Goal: Task Accomplishment & Management: Use online tool/utility

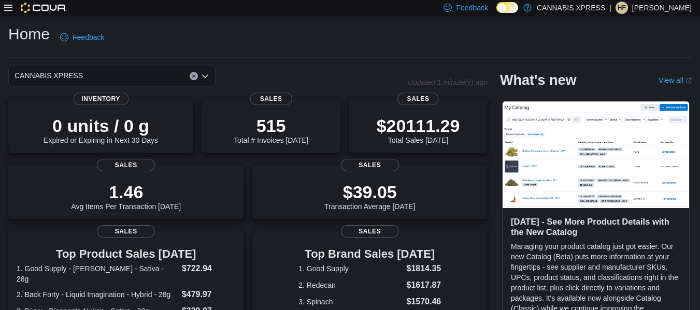
click at [12, 9] on icon at bounding box center [8, 8] width 8 height 8
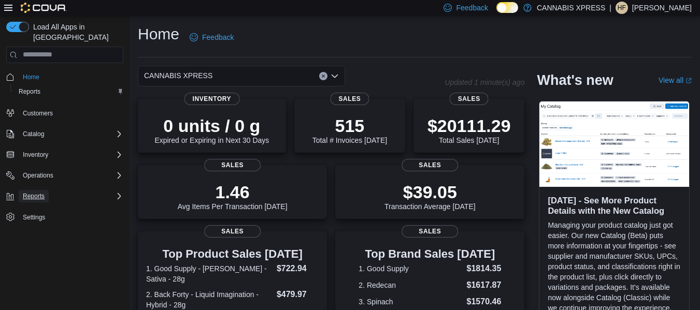
click at [34, 192] on span "Reports" at bounding box center [34, 196] width 22 height 8
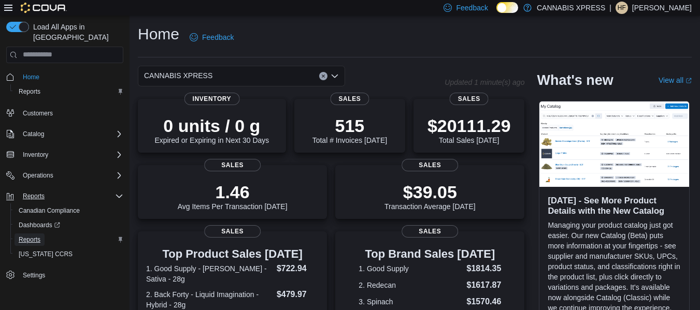
click at [32, 236] on span "Reports" at bounding box center [30, 240] width 22 height 8
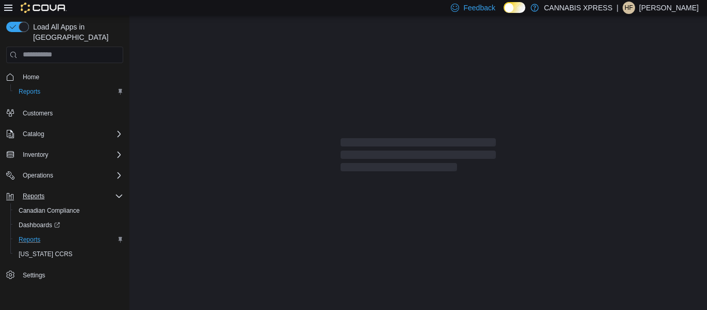
click at [9, 5] on icon at bounding box center [8, 8] width 8 height 6
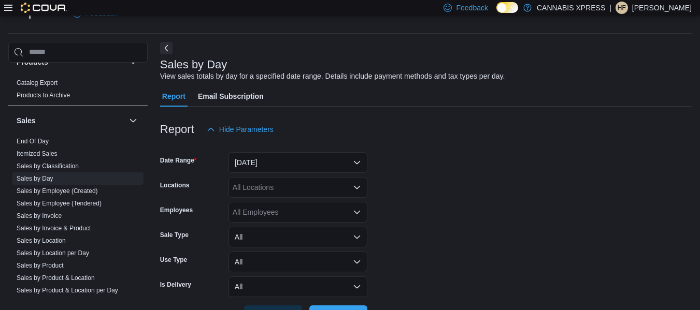
scroll to position [621, 0]
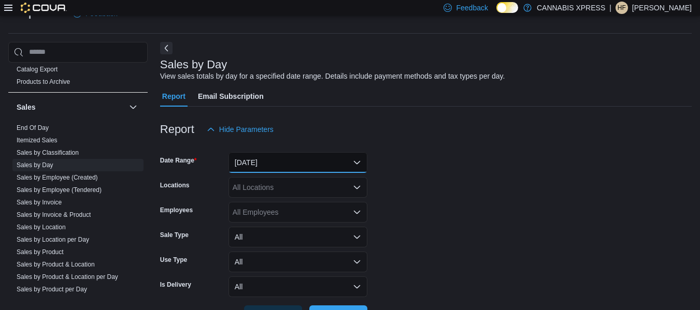
click at [273, 163] on button "[DATE]" at bounding box center [297, 162] width 139 height 21
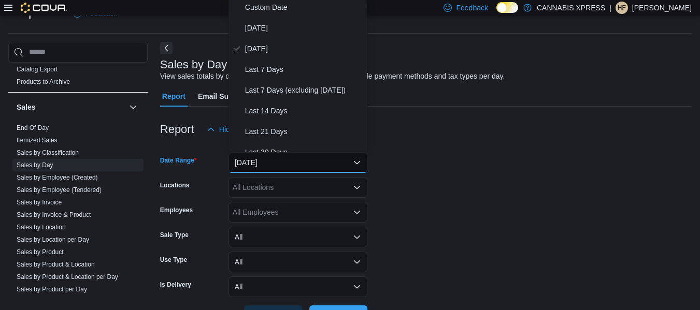
scroll to position [21, 0]
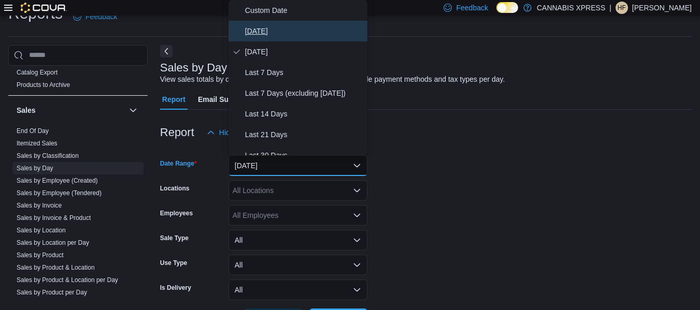
click at [263, 21] on button "[DATE]" at bounding box center [297, 31] width 139 height 21
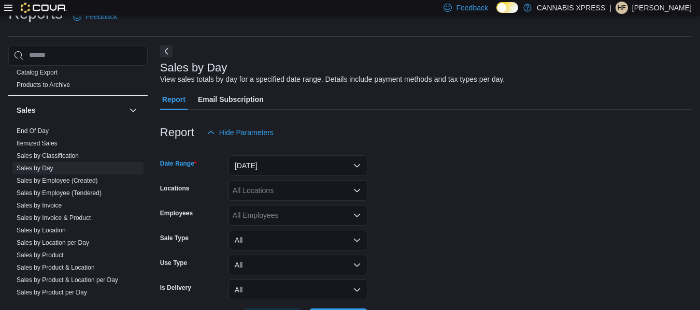
click at [268, 192] on div "All Locations" at bounding box center [297, 190] width 139 height 21
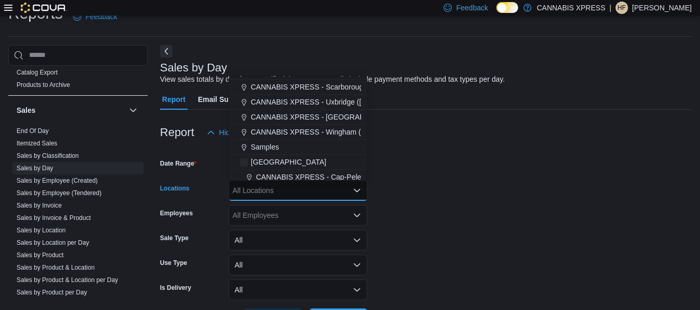
scroll to position [207, 0]
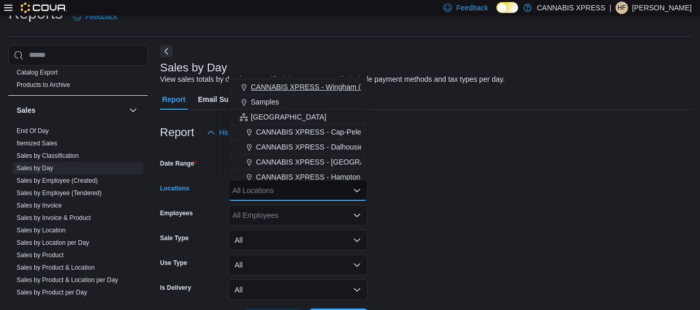
click at [299, 85] on span "CANNABIS XPRESS - Wingham ([PERSON_NAME][GEOGRAPHIC_DATA])" at bounding box center [375, 87] width 248 height 10
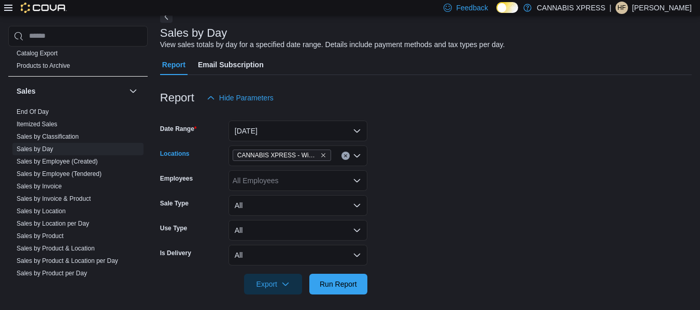
scroll to position [61, 0]
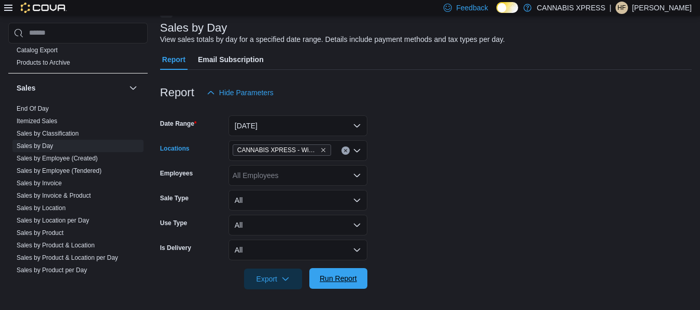
click at [335, 280] on span "Run Report" at bounding box center [338, 278] width 37 height 10
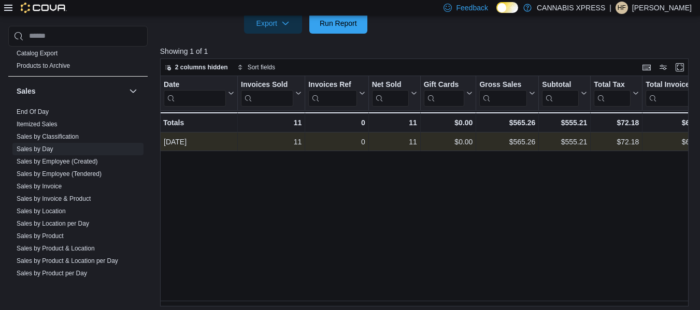
scroll to position [320, 0]
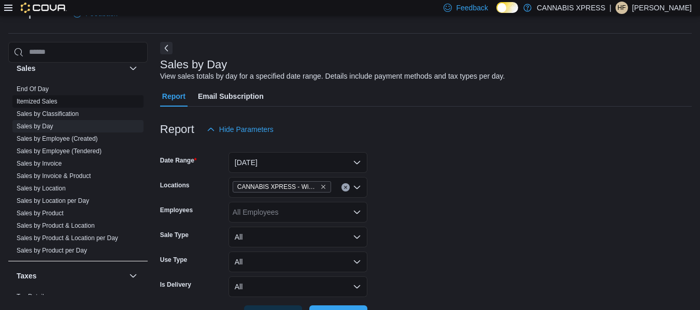
scroll to position [673, 0]
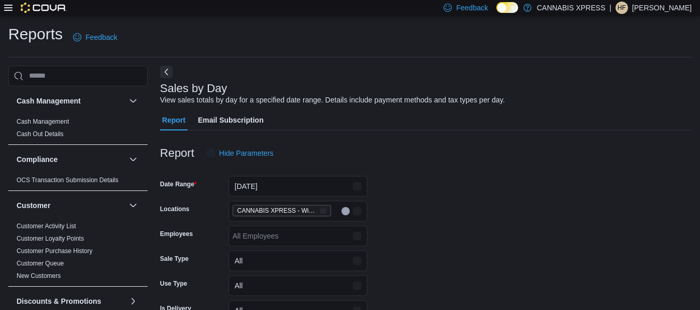
scroll to position [24, 0]
